Goal: Information Seeking & Learning: Find specific fact

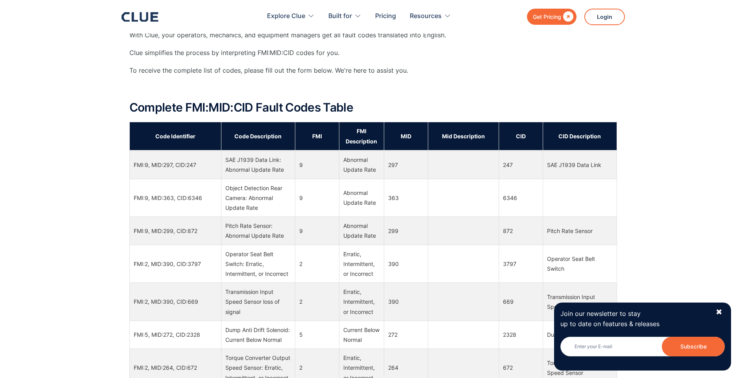
scroll to position [511, 0]
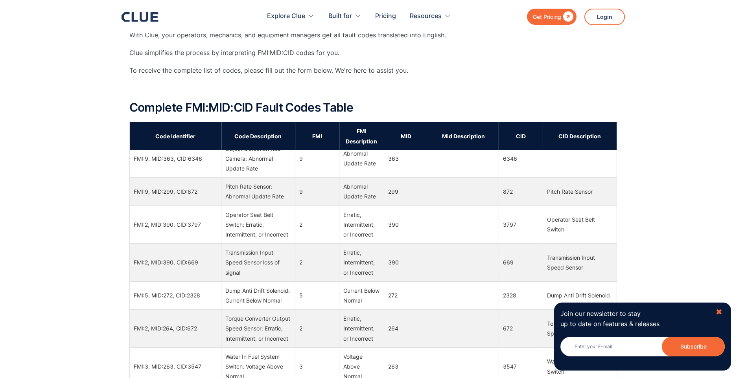
click at [718, 310] on div "✖" at bounding box center [719, 313] width 7 height 10
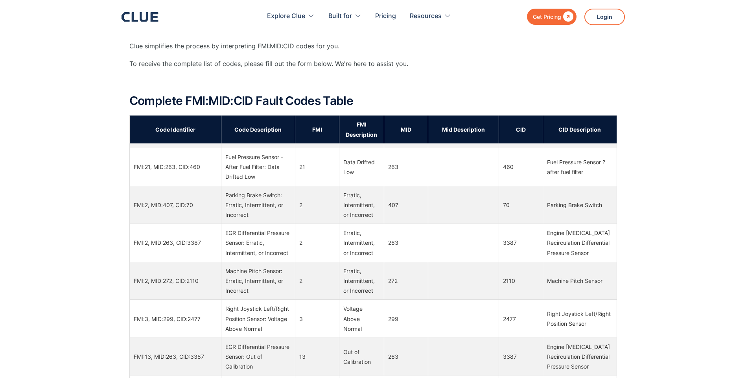
scroll to position [7827, 0]
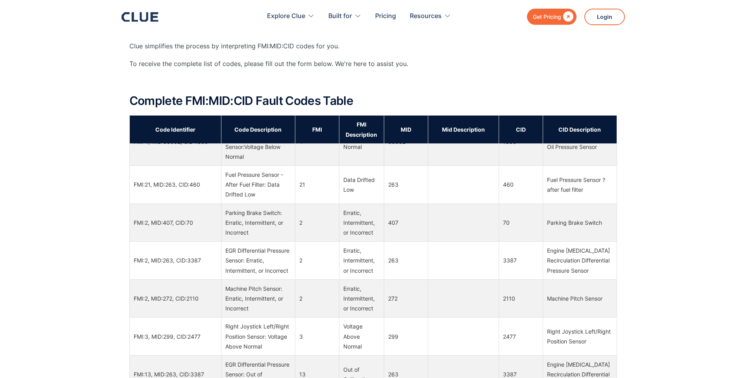
click at [404, 132] on th "MID" at bounding box center [406, 129] width 44 height 28
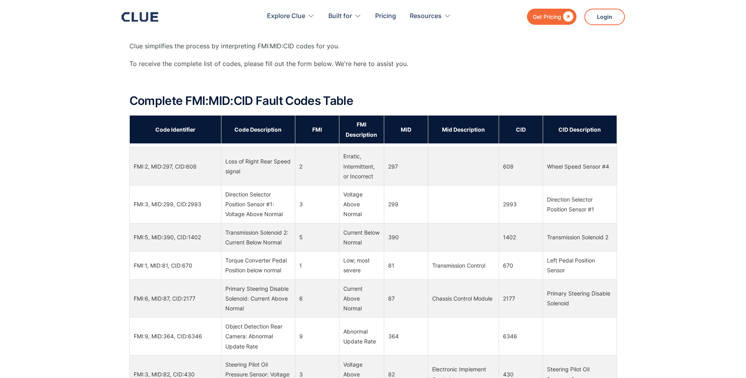
scroll to position [14710, 0]
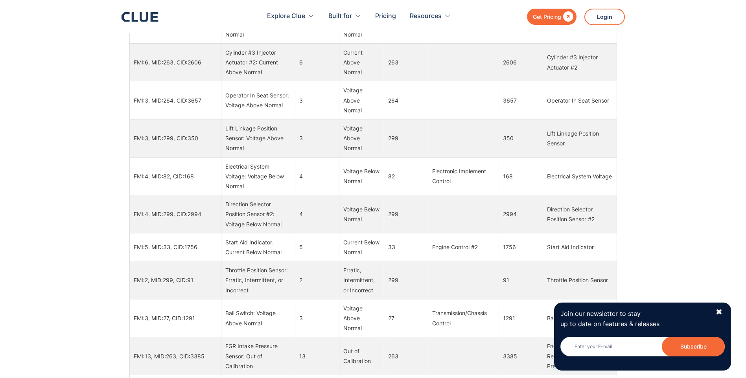
scroll to position [4248, 0]
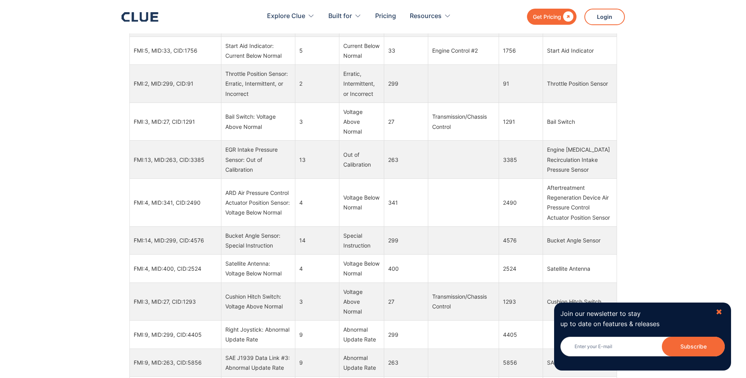
click at [720, 311] on div "✖" at bounding box center [719, 313] width 7 height 10
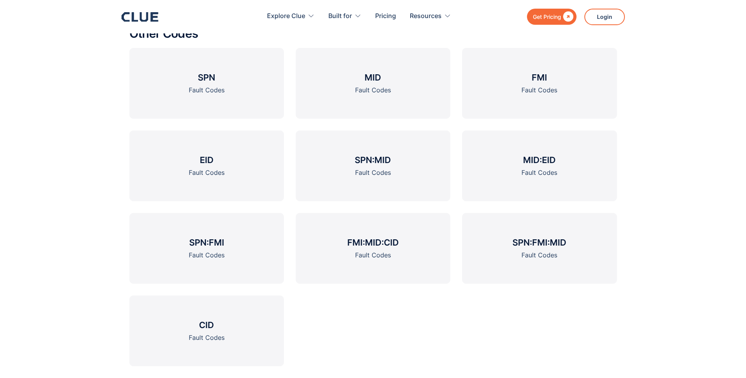
scroll to position [1305, 0]
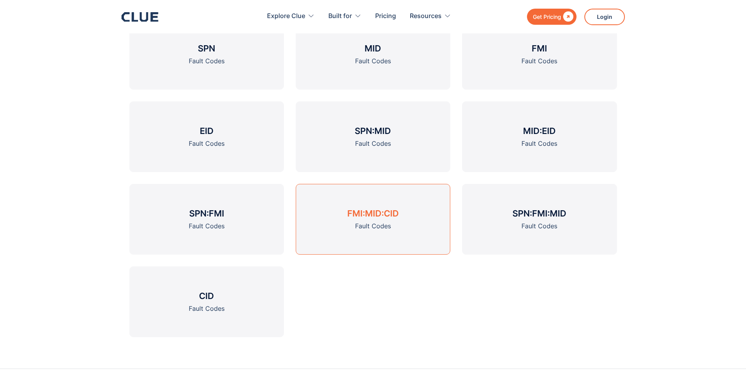
click at [380, 220] on link "FMI:MID:CID Fault Codes" at bounding box center [373, 219] width 155 height 71
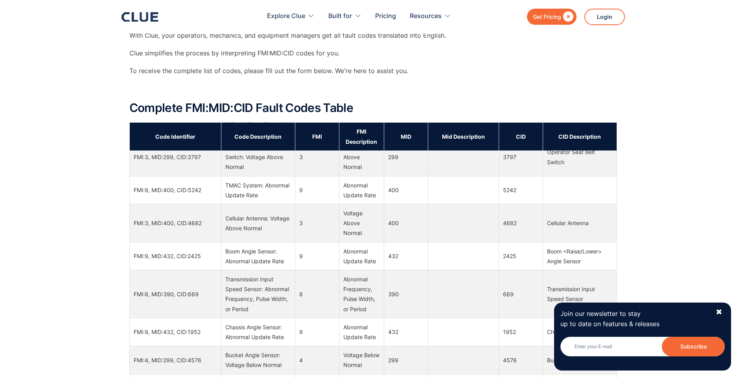
scroll to position [511, 0]
